Goal: Check status: Check status

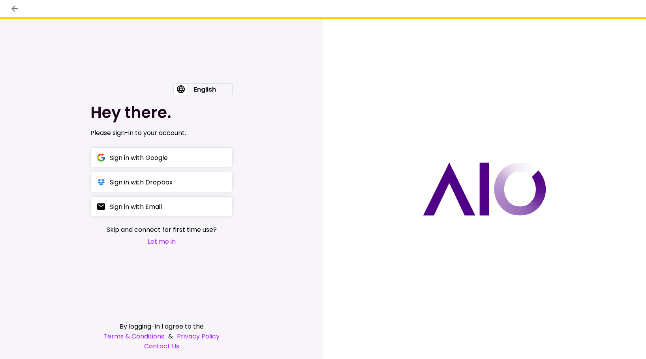
click at [158, 241] on button "Let me in" at bounding box center [162, 242] width 110 height 10
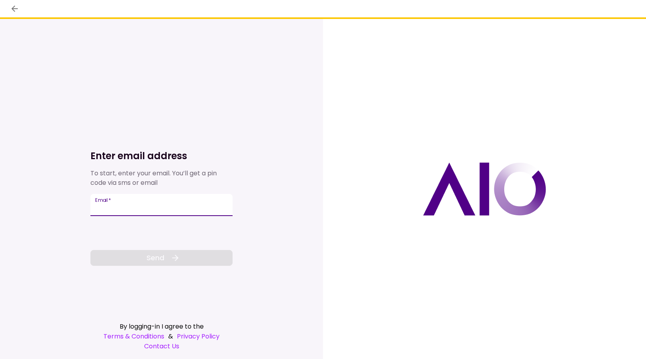
click at [132, 206] on input "Email   *" at bounding box center [161, 205] width 142 height 22
click at [17, 9] on icon "back" at bounding box center [14, 8] width 9 height 9
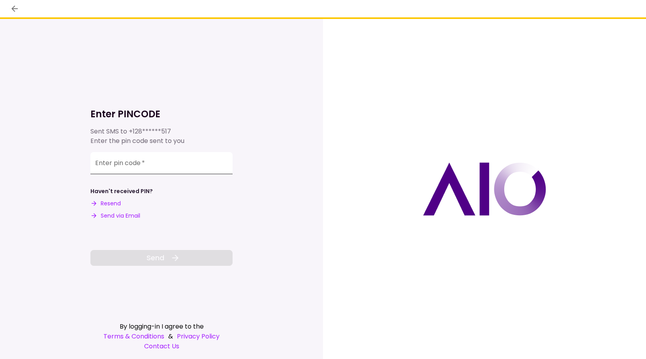
click at [128, 162] on div "Enter pin code   *" at bounding box center [161, 163] width 142 height 22
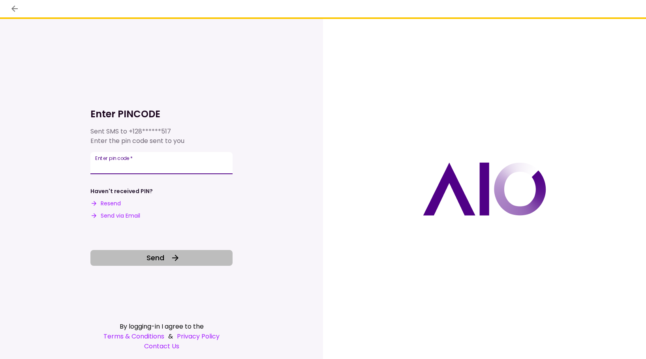
type input "******"
click at [162, 261] on span "Send" at bounding box center [156, 257] width 18 height 11
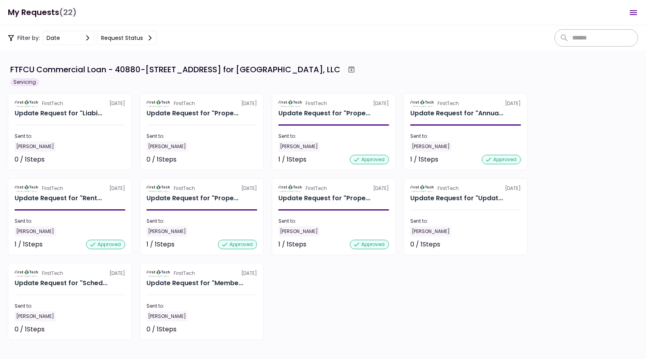
click at [137, 9] on header "My Requests (22) 0 Messages New Message Conversations Update Request for "Annua…" at bounding box center [323, 12] width 646 height 25
click at [343, 119] on section "FirstTech [DATE] Update Request for "Prope... Sent to: [PERSON_NAME] 1 / 1 Step…" at bounding box center [334, 131] width 124 height 77
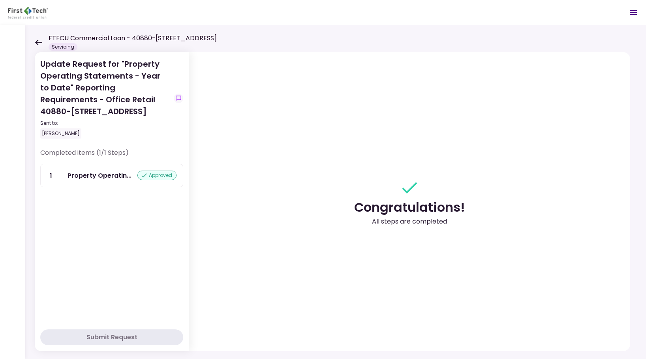
click at [36, 45] on div "FTFCU Commercial Loan - 40880-40945 County Center DR [PERSON_NAME]" at bounding box center [126, 42] width 182 height 17
click at [38, 45] on icon at bounding box center [39, 43] width 8 height 6
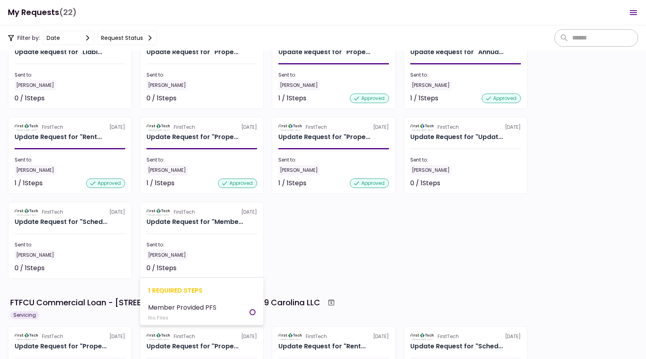
scroll to position [79, 0]
